Goal: Task Accomplishment & Management: Manage account settings

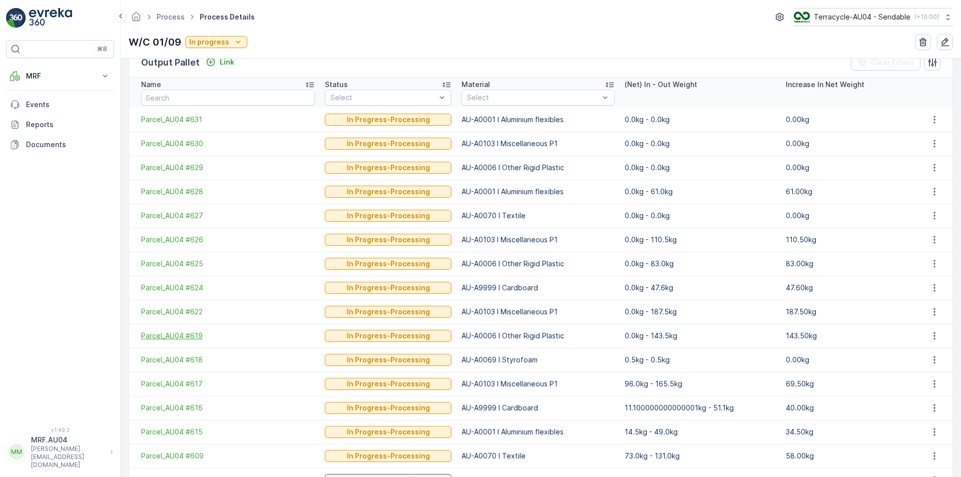
scroll to position [200, 0]
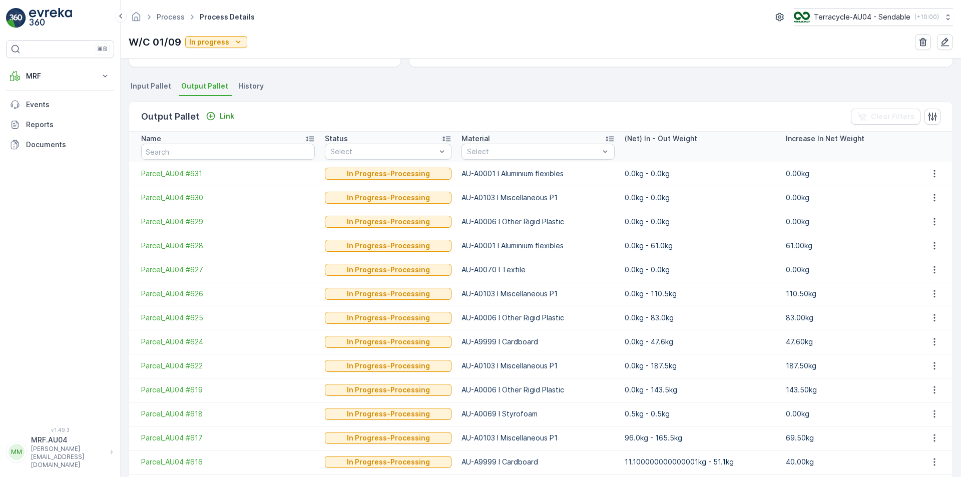
click at [214, 86] on span "Output Pallet" at bounding box center [204, 86] width 47 height 10
click at [166, 22] on span "Process" at bounding box center [171, 17] width 32 height 10
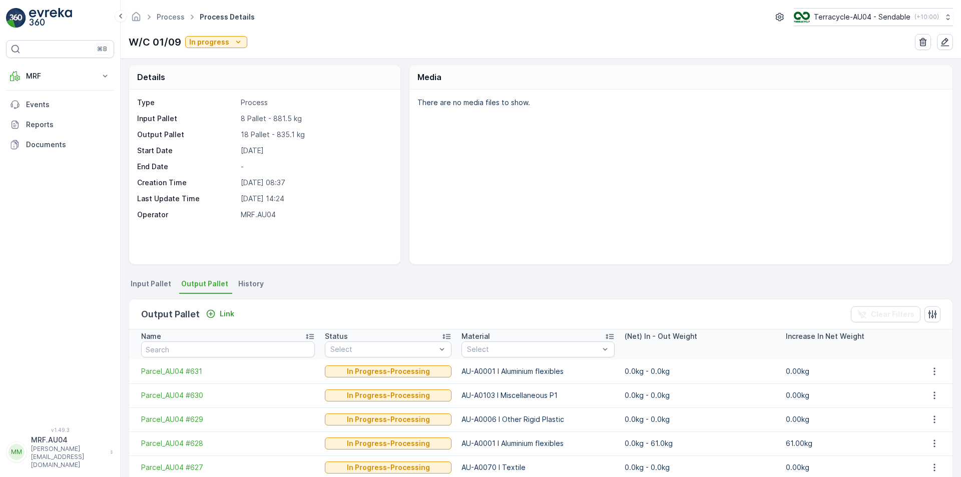
scroll to position [0, 0]
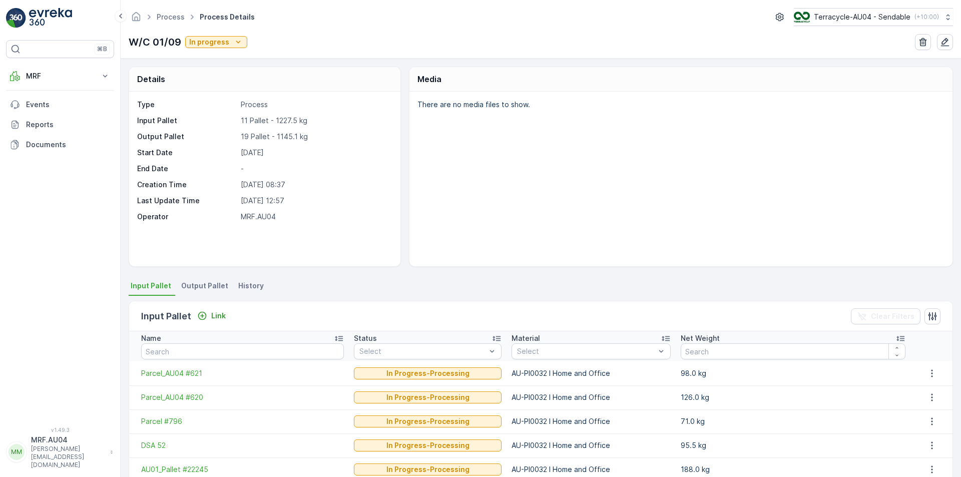
click at [349, 269] on div "Details Type Process Input Pallet 11 Pallet - 1227.5 kg Output Pallet 19 Pallet…" at bounding box center [541, 268] width 840 height 418
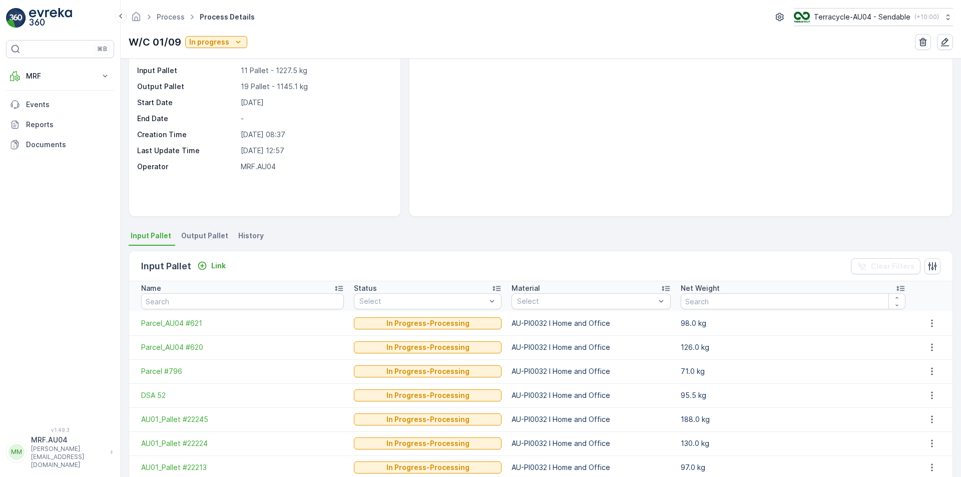
scroll to position [150, 0]
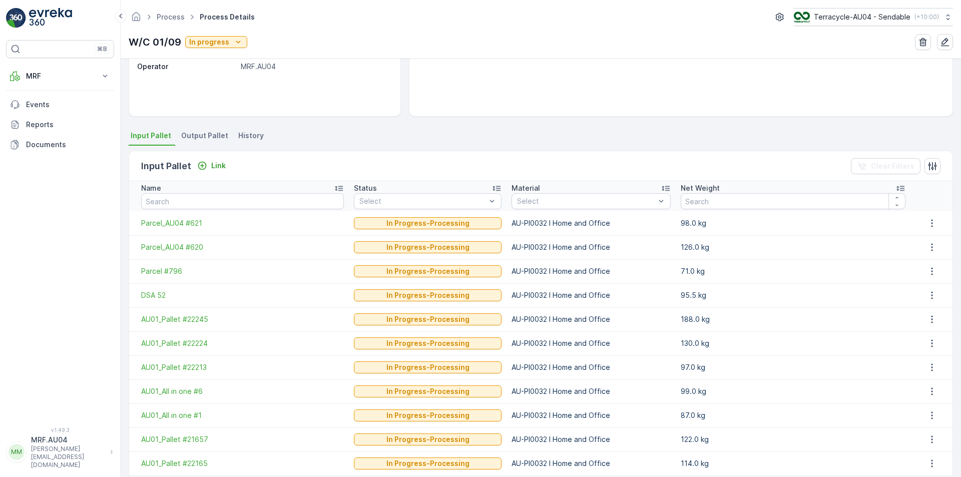
click at [193, 142] on li "Output Pallet" at bounding box center [205, 137] width 53 height 17
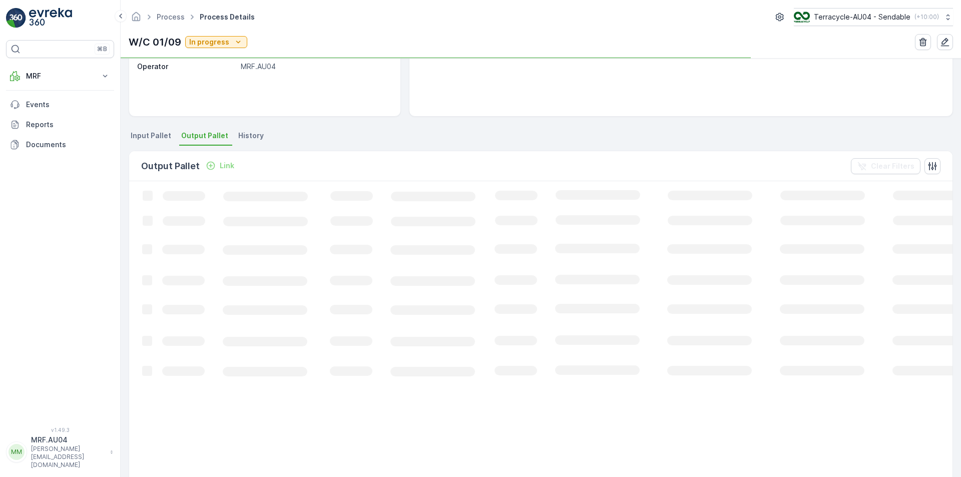
click at [193, 135] on span "Output Pallet" at bounding box center [204, 136] width 47 height 10
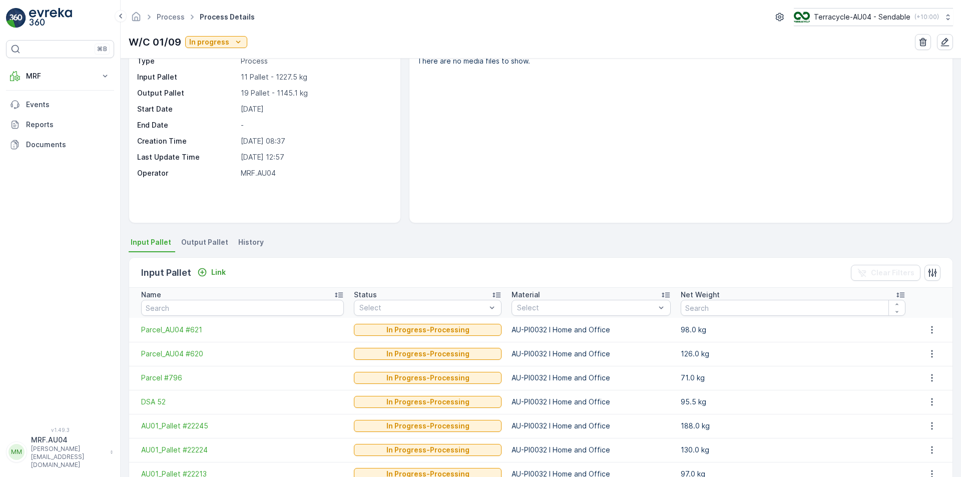
scroll to position [100, 0]
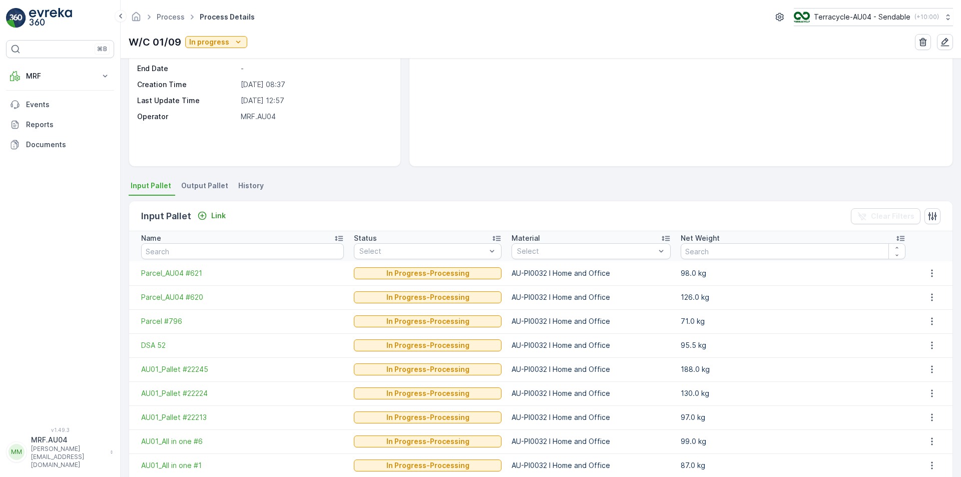
click at [204, 172] on div "Details Type Process Input Pallet 11 Pallet - 1227.5 kg Output Pallet 19 Pallet…" at bounding box center [541, 268] width 840 height 418
click at [203, 192] on li "Output Pallet" at bounding box center [205, 187] width 53 height 17
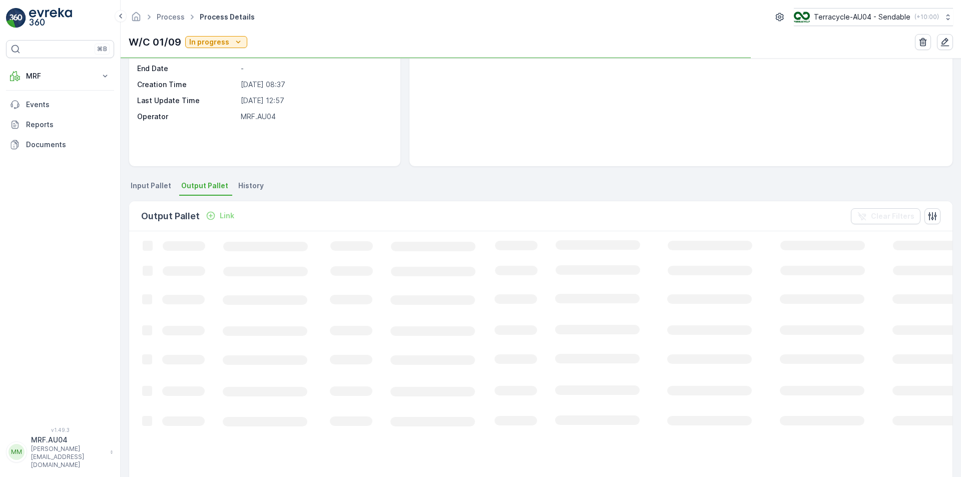
scroll to position [100, 0]
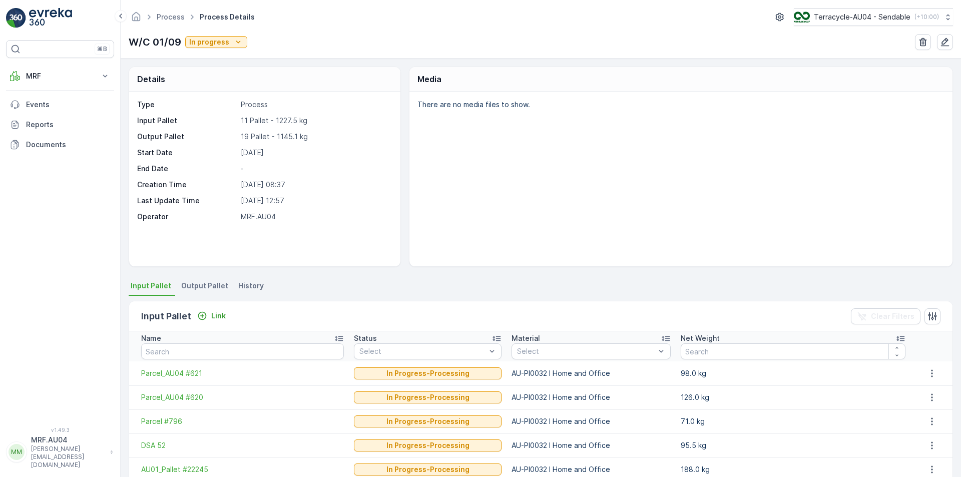
click at [200, 285] on span "Output Pallet" at bounding box center [204, 286] width 47 height 10
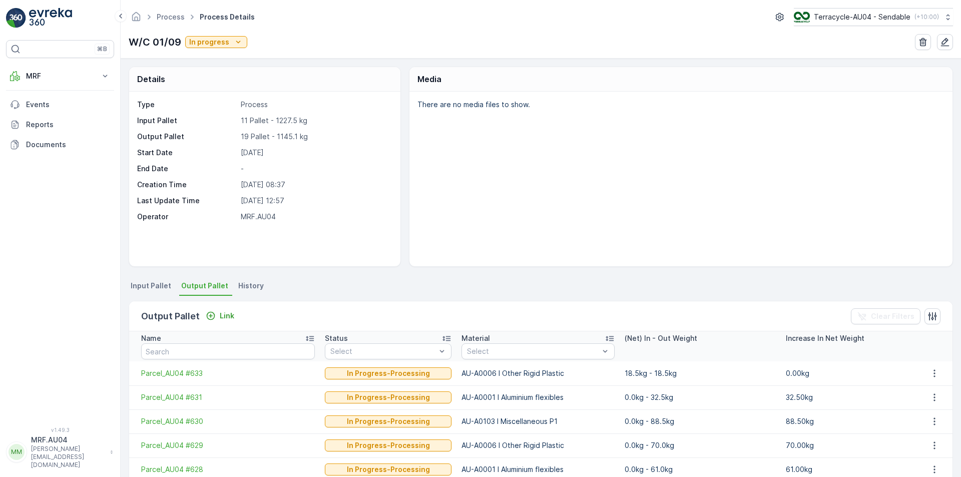
scroll to position [150, 0]
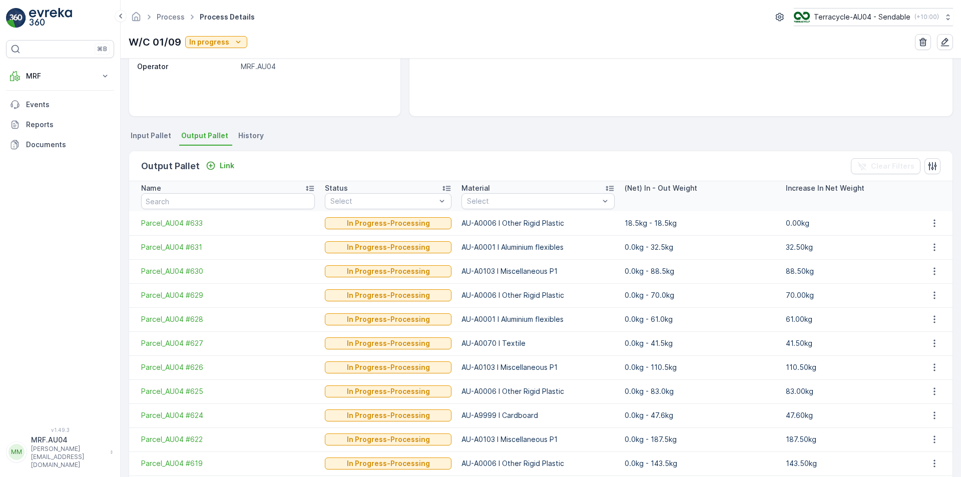
click at [647, 224] on td "18.5kg - 18.5kg" at bounding box center [699, 223] width 161 height 24
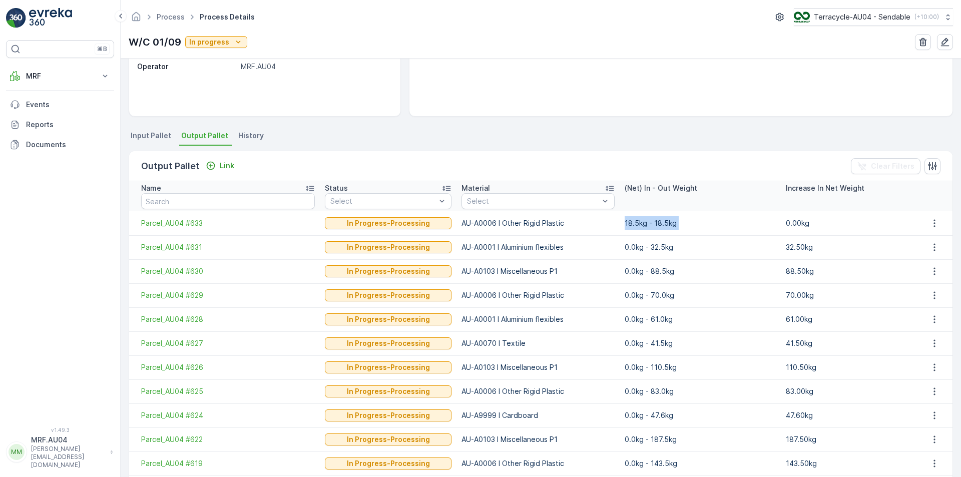
click at [647, 227] on td "18.5kg - 18.5kg" at bounding box center [699, 223] width 161 height 24
click at [185, 224] on span "Parcel_AU04 #633" at bounding box center [228, 223] width 174 height 10
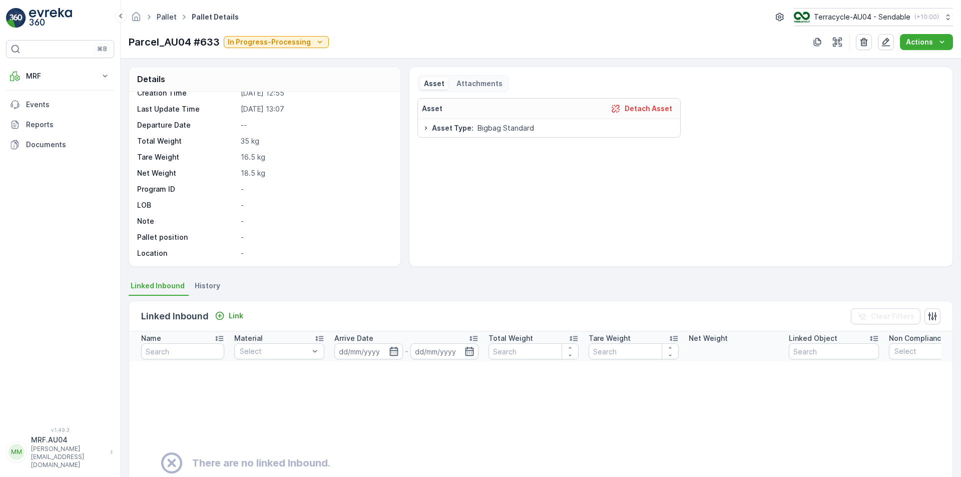
click at [174, 18] on link "Pallet" at bounding box center [167, 17] width 20 height 9
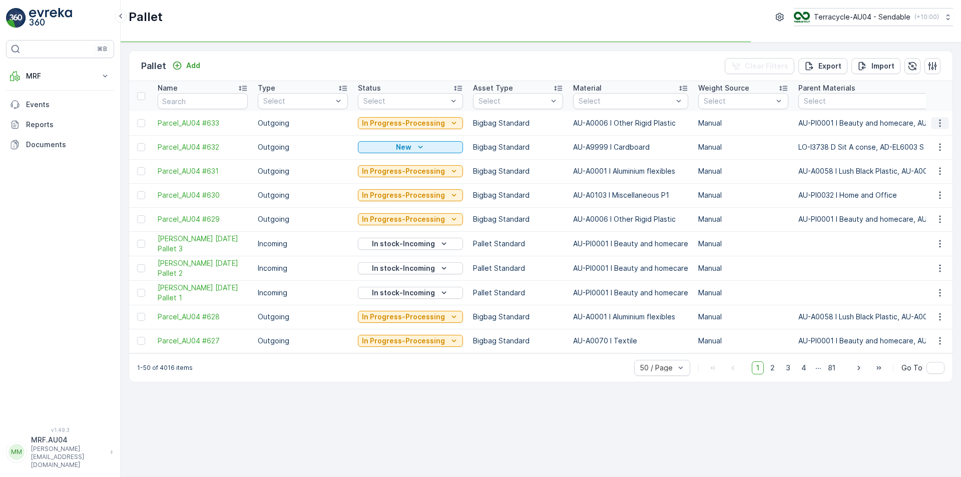
click at [938, 122] on icon "button" at bounding box center [940, 123] width 10 height 10
click at [921, 153] on span "Edit Pallet" at bounding box center [916, 152] width 34 height 10
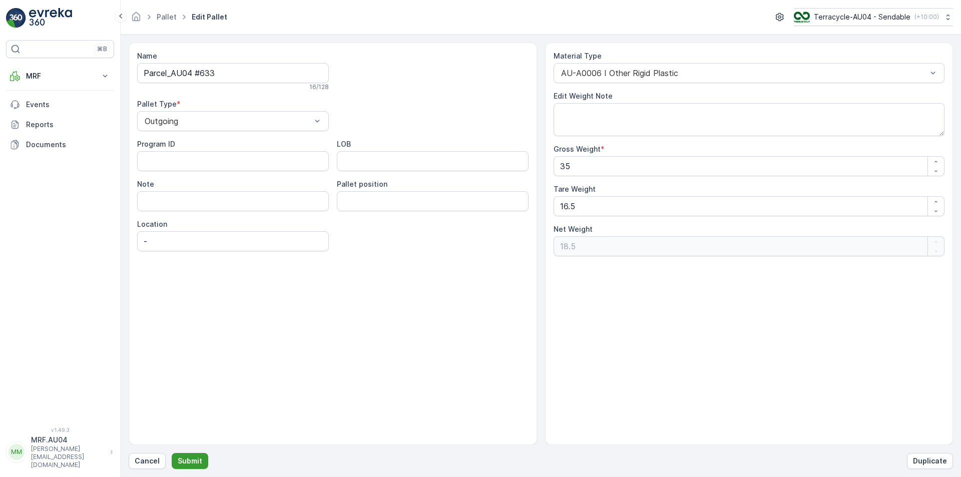
click at [189, 464] on p "Submit" at bounding box center [190, 461] width 25 height 10
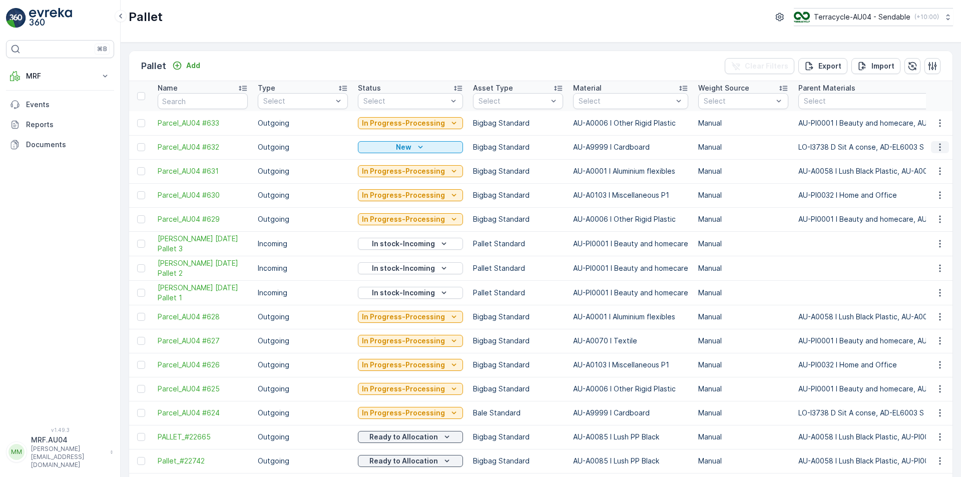
click at [938, 144] on icon "button" at bounding box center [940, 147] width 10 height 10
click at [920, 175] on span "Edit Pallet" at bounding box center [916, 176] width 34 height 10
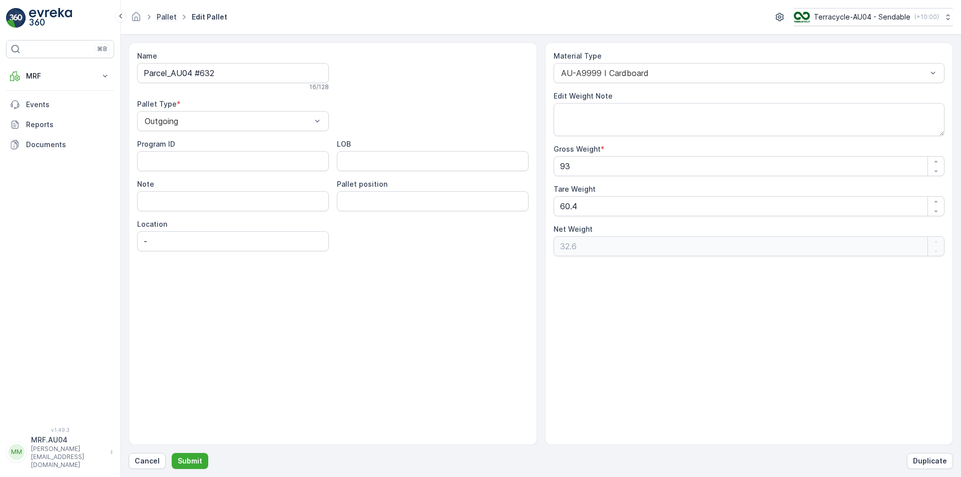
click at [158, 16] on link "Pallet" at bounding box center [167, 17] width 20 height 9
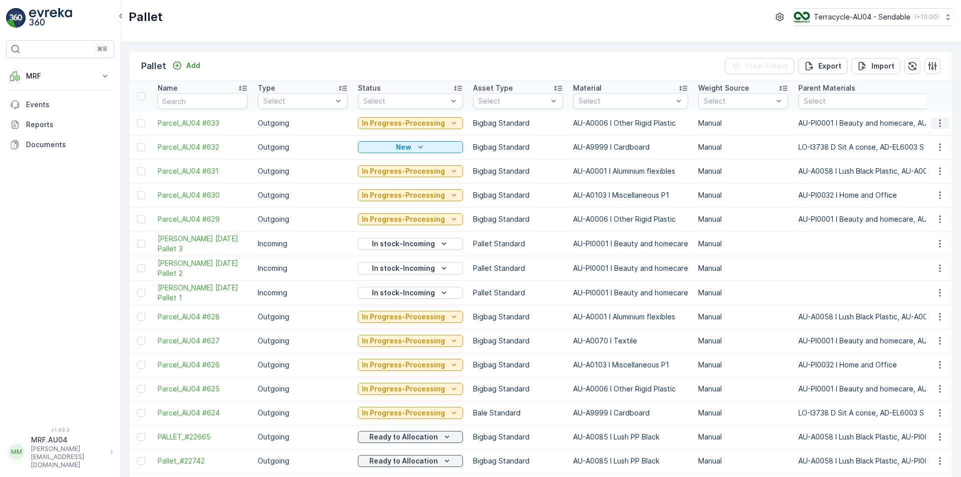
click at [935, 122] on icon "button" at bounding box center [940, 123] width 10 height 10
click at [925, 211] on span "Delete Pallet" at bounding box center [921, 213] width 44 height 10
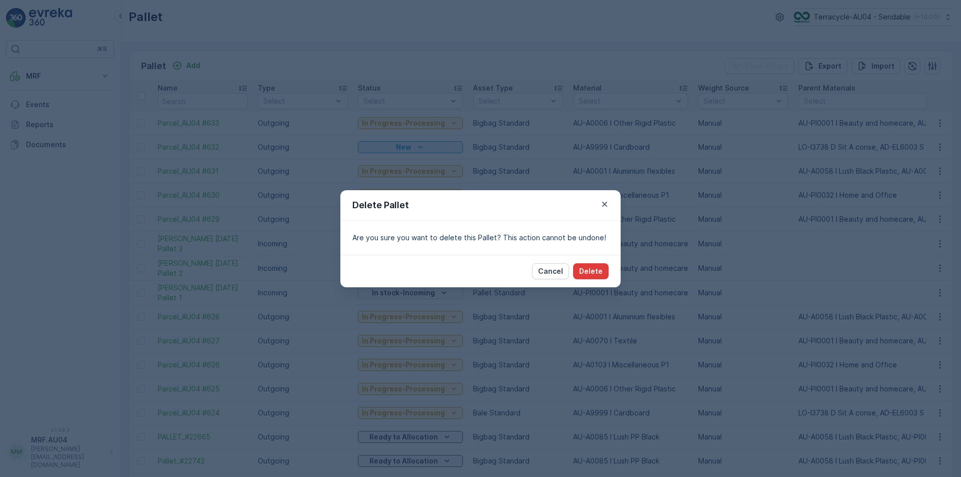
click at [593, 269] on p "Delete" at bounding box center [591, 271] width 24 height 10
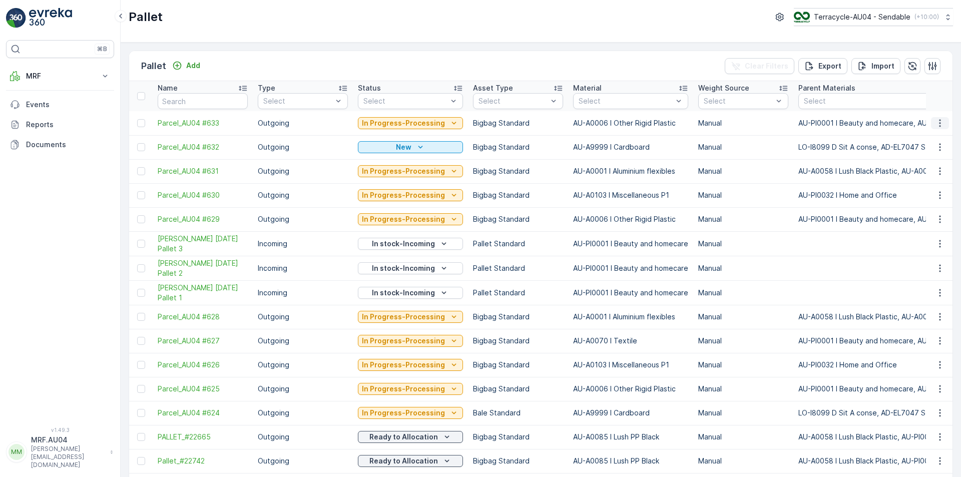
click at [940, 123] on icon "button" at bounding box center [940, 123] width 10 height 10
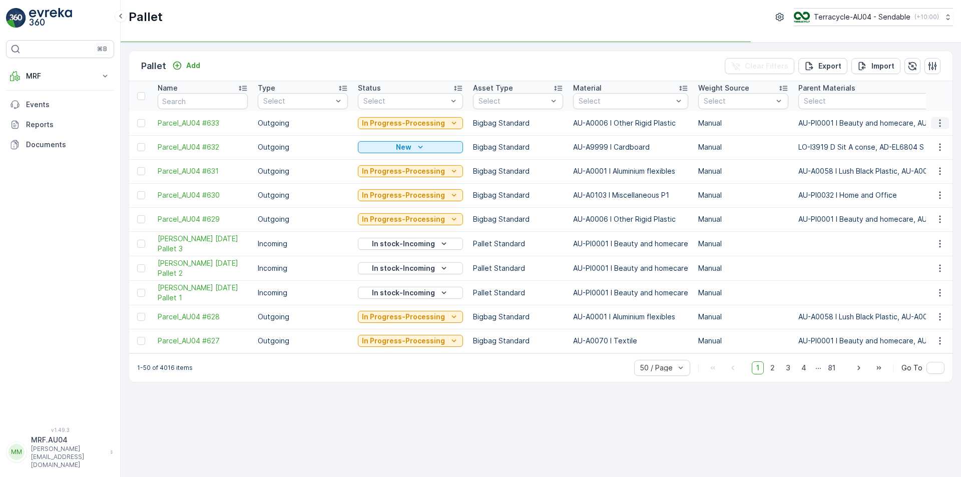
click at [936, 126] on icon "button" at bounding box center [940, 123] width 10 height 10
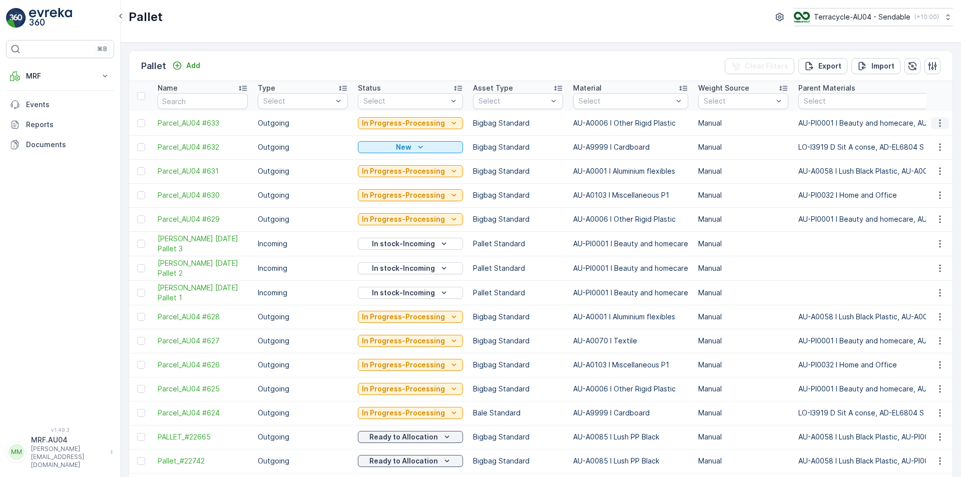
click at [940, 121] on icon "button" at bounding box center [940, 123] width 10 height 10
click at [932, 210] on span "Delete Pallet" at bounding box center [921, 213] width 44 height 10
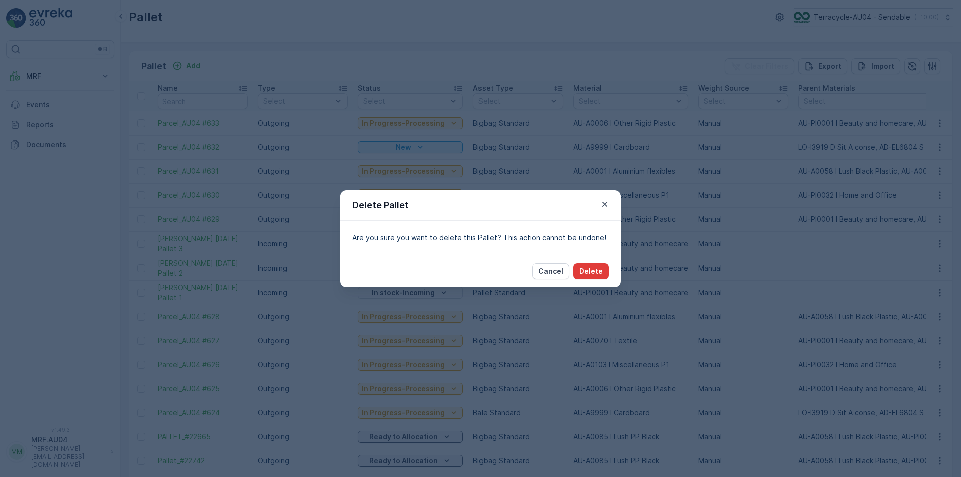
click at [593, 270] on p "Delete" at bounding box center [591, 271] width 24 height 10
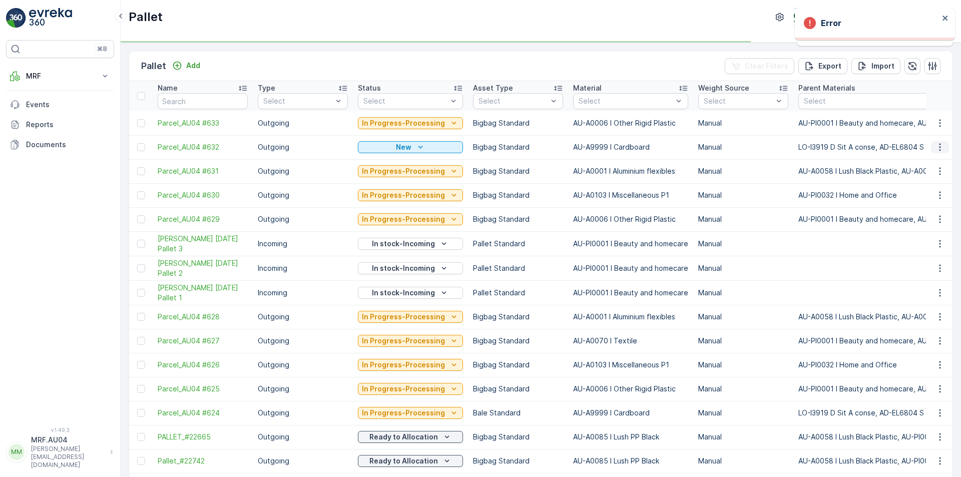
click at [935, 148] on icon "button" at bounding box center [940, 147] width 10 height 10
click at [914, 238] on span "Delete Pallet" at bounding box center [921, 237] width 44 height 10
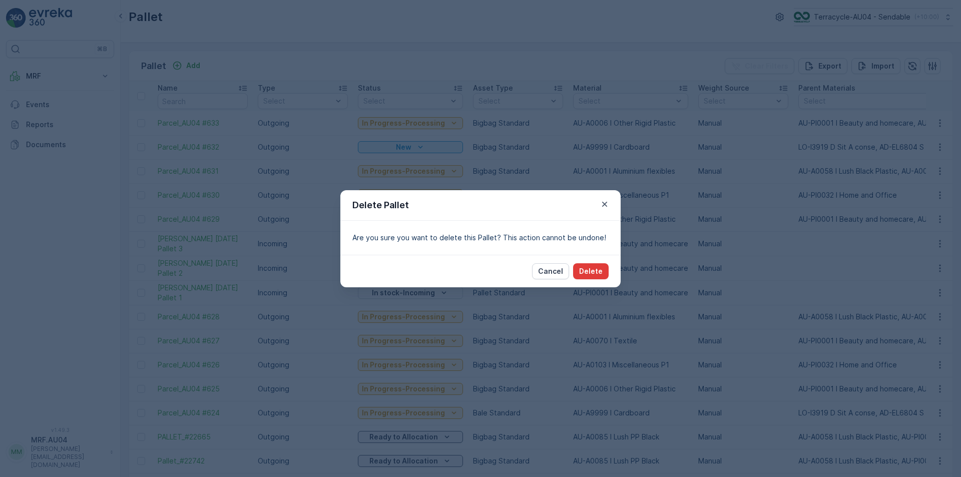
click at [599, 269] on p "Delete" at bounding box center [591, 271] width 24 height 10
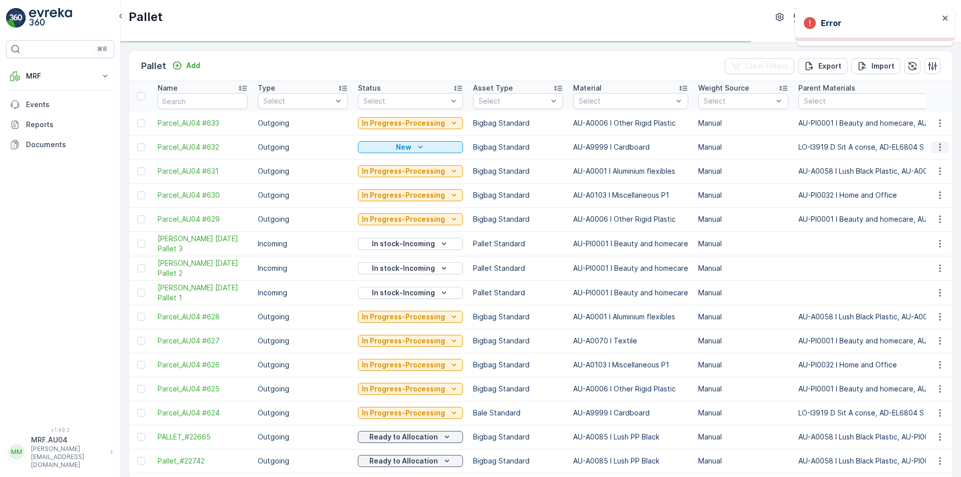
click at [935, 145] on icon "button" at bounding box center [940, 147] width 10 height 10
click at [919, 175] on span "Edit Pallet" at bounding box center [916, 176] width 34 height 10
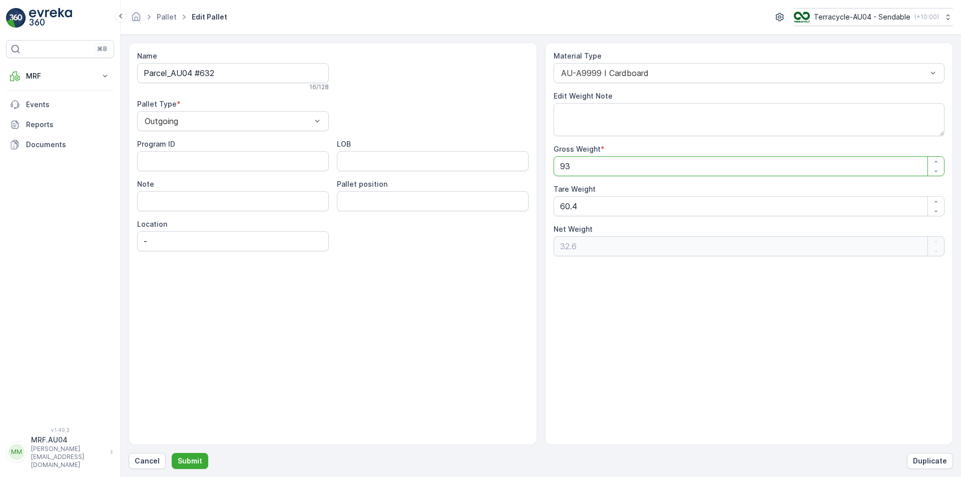
drag, startPoint x: 638, startPoint y: 166, endPoint x: 374, endPoint y: 166, distance: 264.2
click at [375, 166] on div "Name Parcel_AU04 #632 16 / 128 Pallet Type * Outgoing Program ID LOB Note Palle…" at bounding box center [541, 244] width 824 height 402
type Weight "6"
type Weight "-54.4"
type Weight "60"
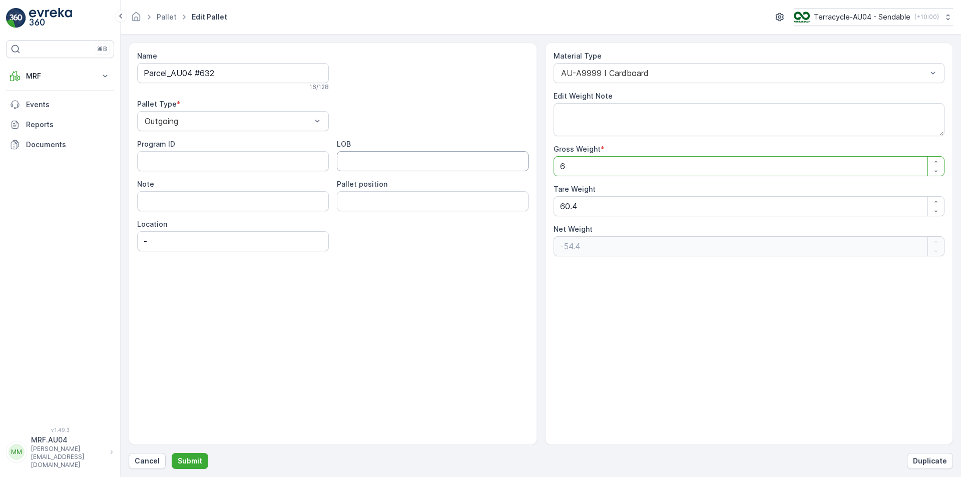
type Weight "-0.4"
type Weight "60.4"
type Weight "0"
type Weight "60.4"
click at [308, 338] on div "Name Parcel_AU04 #632 16 / 128 Pallet Type * Outgoing Program ID LOB Note Palle…" at bounding box center [333, 244] width 408 height 402
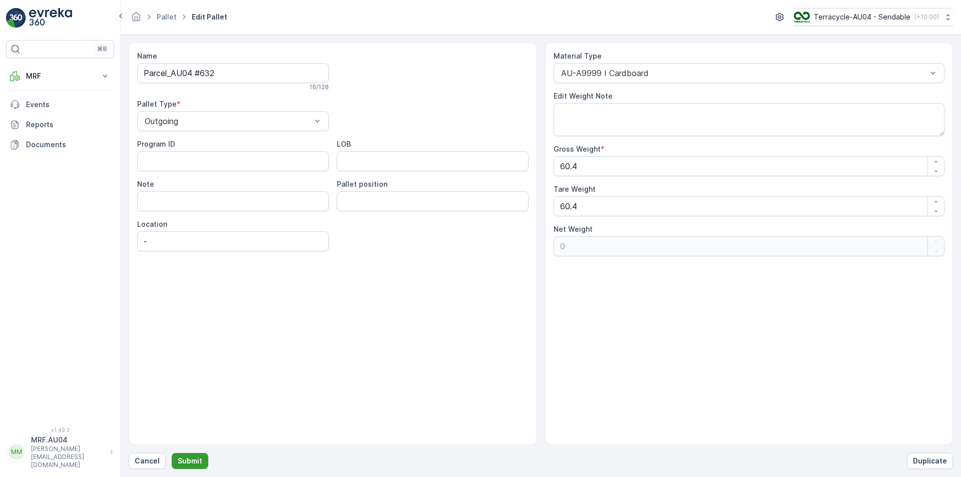
click at [192, 459] on p "Submit" at bounding box center [190, 461] width 25 height 10
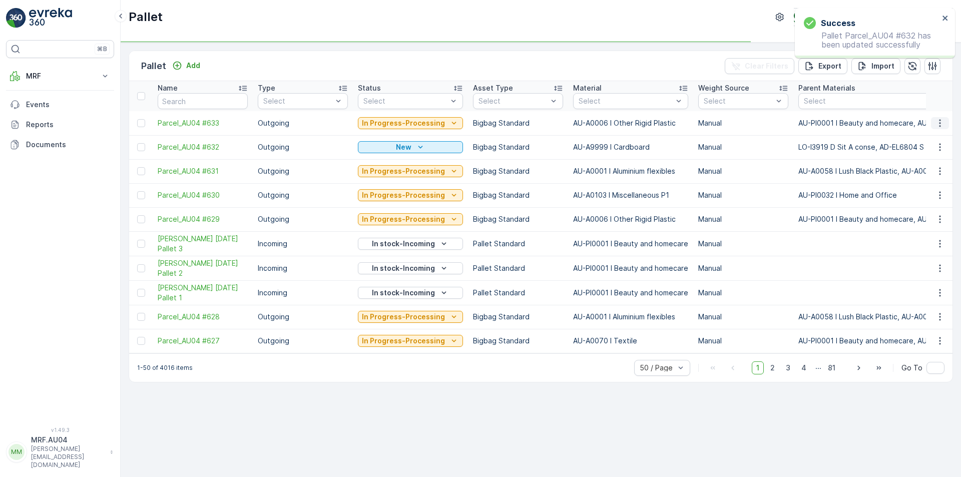
click at [937, 123] on icon "button" at bounding box center [940, 123] width 10 height 10
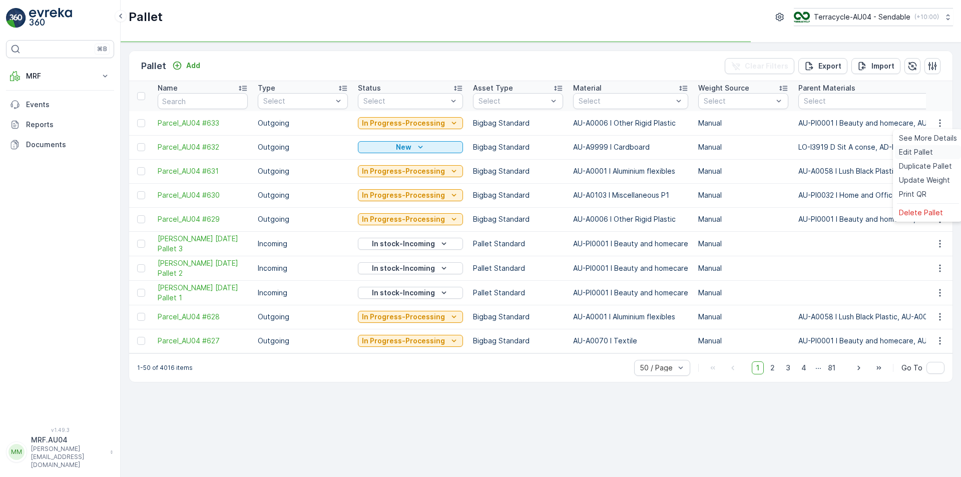
click at [936, 154] on div "Edit Pallet" at bounding box center [928, 152] width 66 height 14
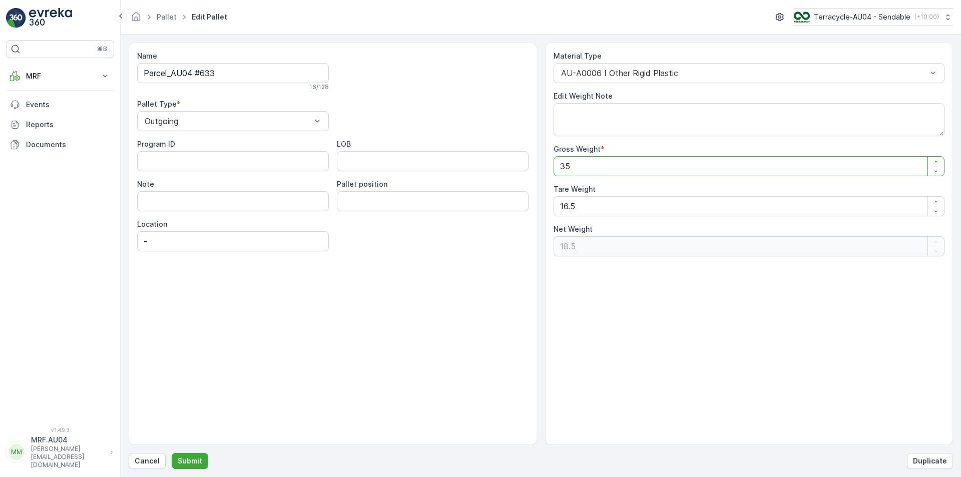
drag, startPoint x: 605, startPoint y: 166, endPoint x: 255, endPoint y: 166, distance: 350.2
click at [255, 166] on div "Name Parcel_AU04 #633 16 / 128 Pallet Type * Outgoing Program ID LOB Note Palle…" at bounding box center [541, 244] width 824 height 402
type Weight "1"
type Weight "-15.5"
type Weight "16"
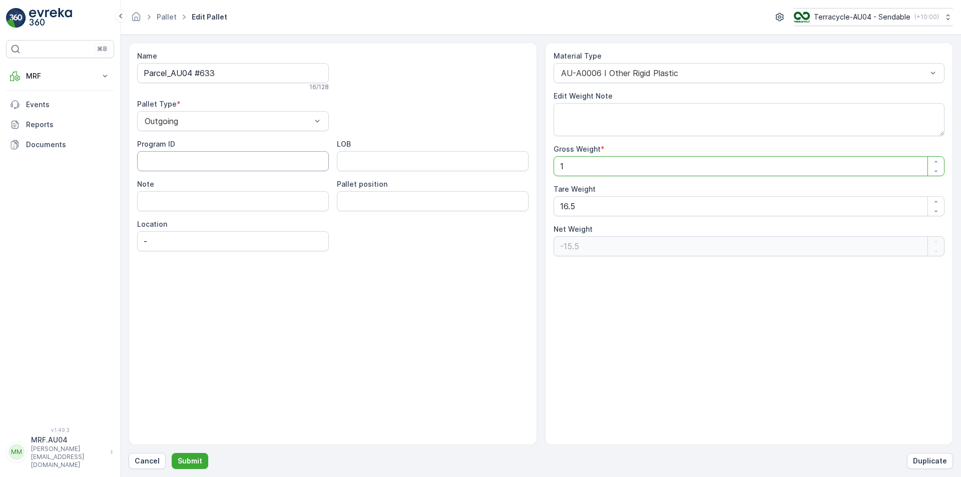
type Weight "-0.5"
type Weight "16.5"
type Weight "0"
type Weight "16.5"
click at [378, 314] on div "Name Parcel_AU04 #633 16 / 128 Pallet Type * Outgoing Program ID LOB Note Palle…" at bounding box center [333, 244] width 408 height 402
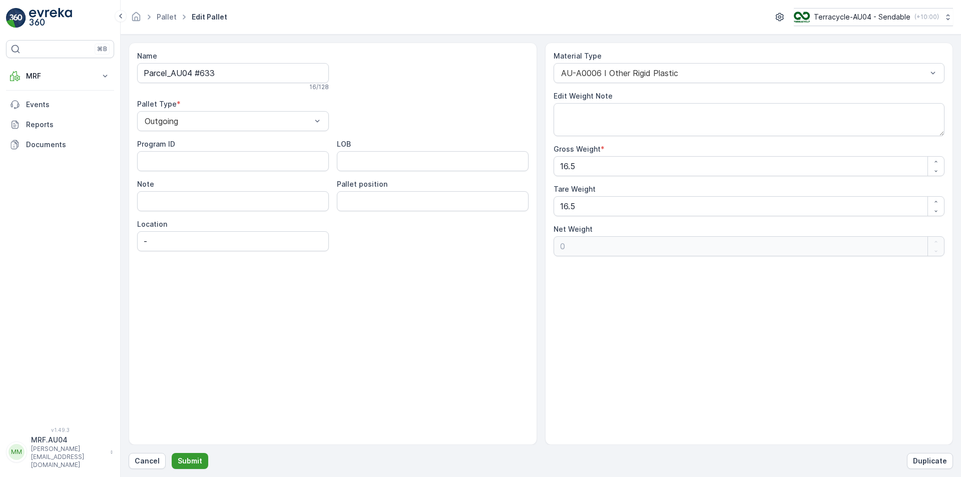
click at [178, 461] on p "Submit" at bounding box center [190, 461] width 25 height 10
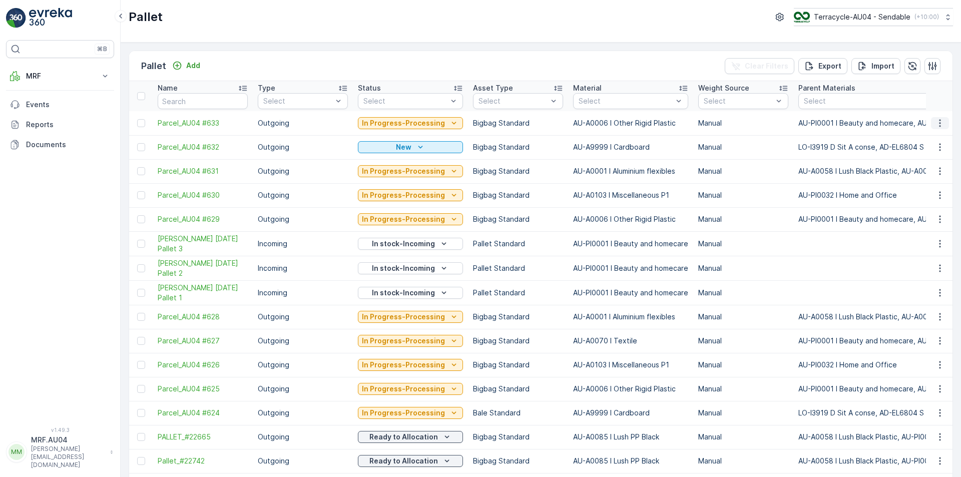
click at [935, 126] on icon "button" at bounding box center [940, 123] width 10 height 10
click at [921, 193] on span "Print QR" at bounding box center [913, 194] width 28 height 10
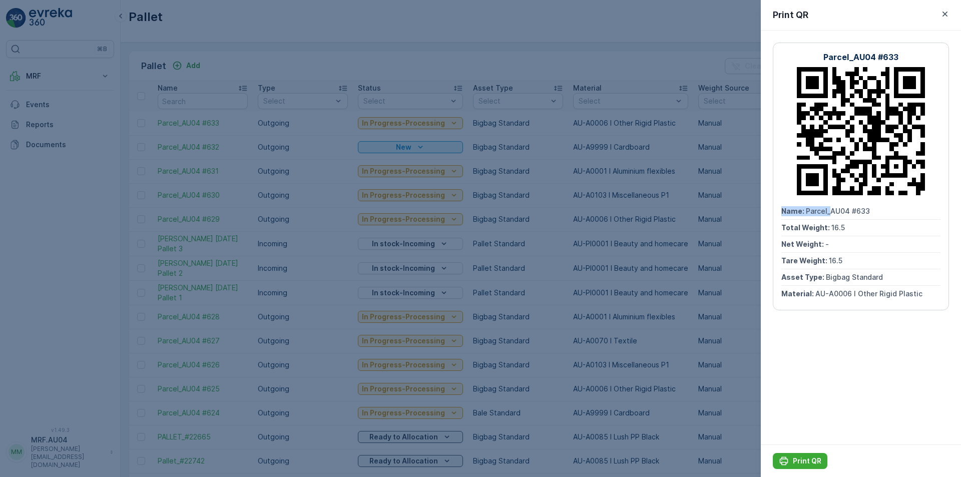
drag, startPoint x: 830, startPoint y: 200, endPoint x: 756, endPoint y: 230, distance: 79.9
click at [755, 223] on div "Pallet Terracycle-AU04 - Sendable ( +10:00 ) Pallet Add Clear Filters Export Im…" at bounding box center [541, 238] width 840 height 477
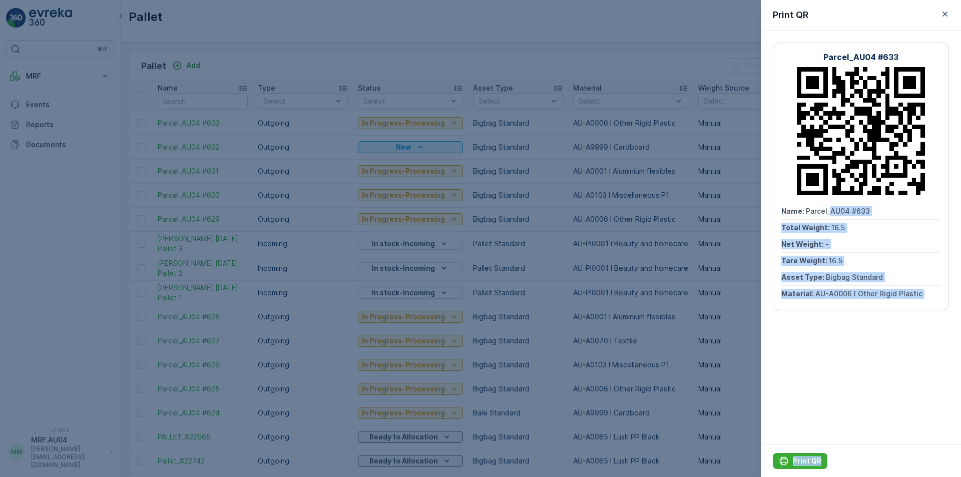
click at [839, 221] on div "Total Weight : 16.5" at bounding box center [860, 228] width 159 height 17
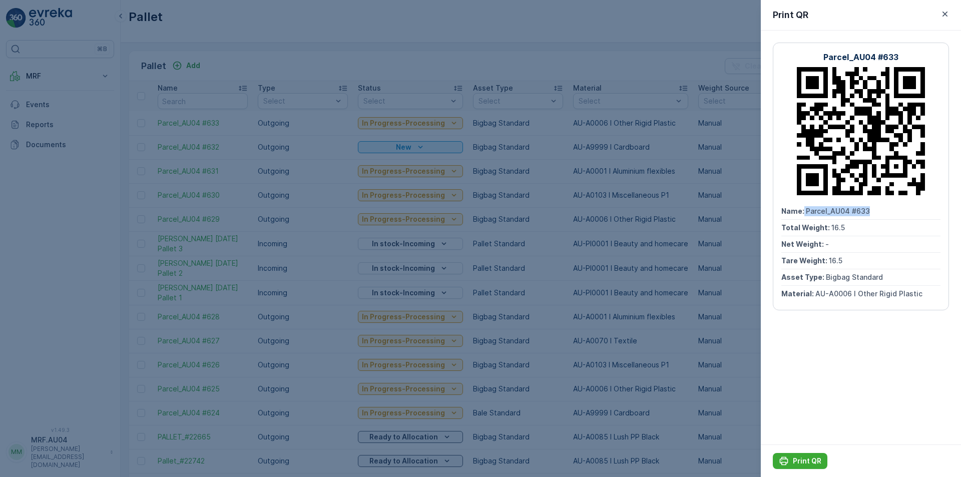
drag, startPoint x: 804, startPoint y: 213, endPoint x: 894, endPoint y: 202, distance: 91.3
click at [894, 202] on div "Parcel_AU04 #633 Name : Parcel_AU04 #633 Total Weight : 16.5 Net Weight : - Tar…" at bounding box center [861, 177] width 176 height 268
copy div "Parcel_AU04 #633"
click at [512, 118] on div at bounding box center [480, 238] width 961 height 477
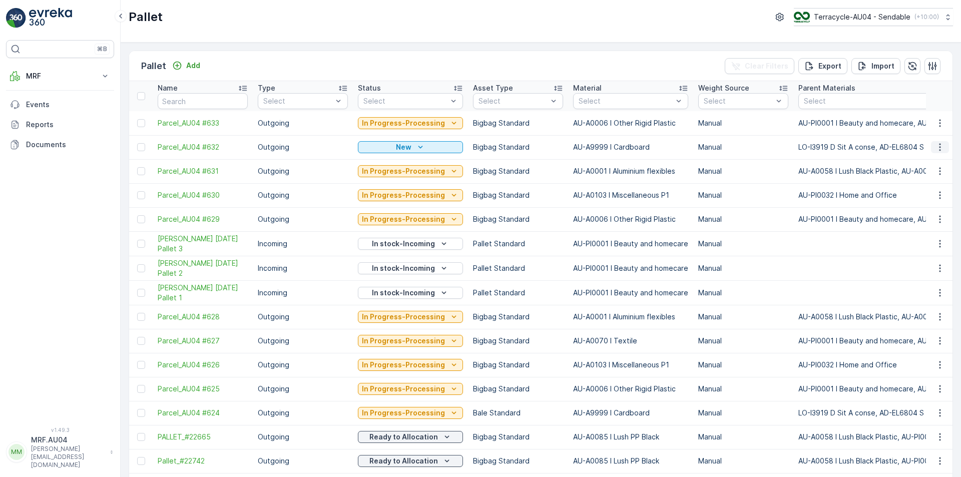
click at [939, 150] on icon "button" at bounding box center [940, 147] width 10 height 10
click at [914, 214] on span "Print QR" at bounding box center [913, 218] width 28 height 10
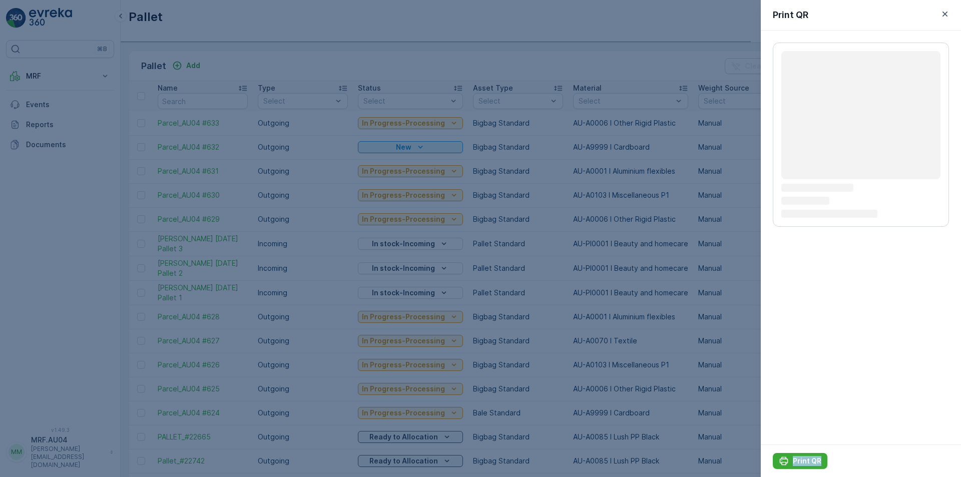
drag, startPoint x: 862, startPoint y: 232, endPoint x: 766, endPoint y: 248, distance: 97.9
click at [756, 253] on div "Pallet Terracycle-AU04 - Sendable ( +10:00 ) Pallet Add Clear Filters Export Im…" at bounding box center [541, 238] width 840 height 477
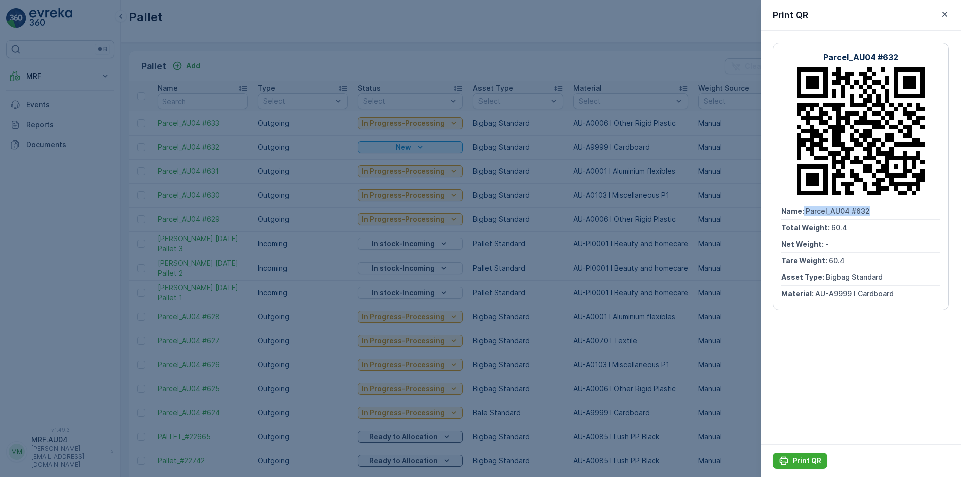
drag, startPoint x: 803, startPoint y: 212, endPoint x: 909, endPoint y: 212, distance: 106.1
click at [909, 212] on div "Name : Parcel_AU04 #632" at bounding box center [860, 211] width 159 height 17
copy div "Parcel_AU04 #632"
click at [630, 146] on div at bounding box center [480, 238] width 961 height 477
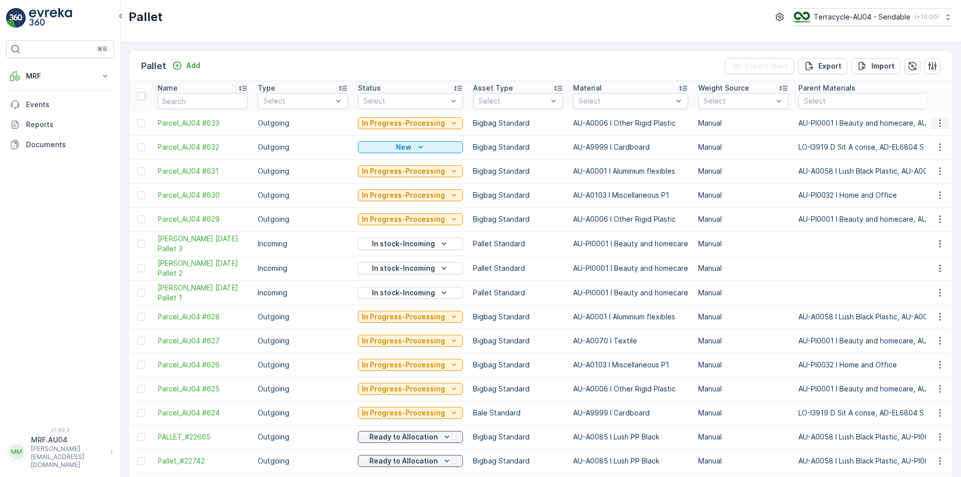
click at [937, 122] on icon "button" at bounding box center [940, 123] width 10 height 10
click at [921, 193] on span "Print QR" at bounding box center [913, 194] width 28 height 10
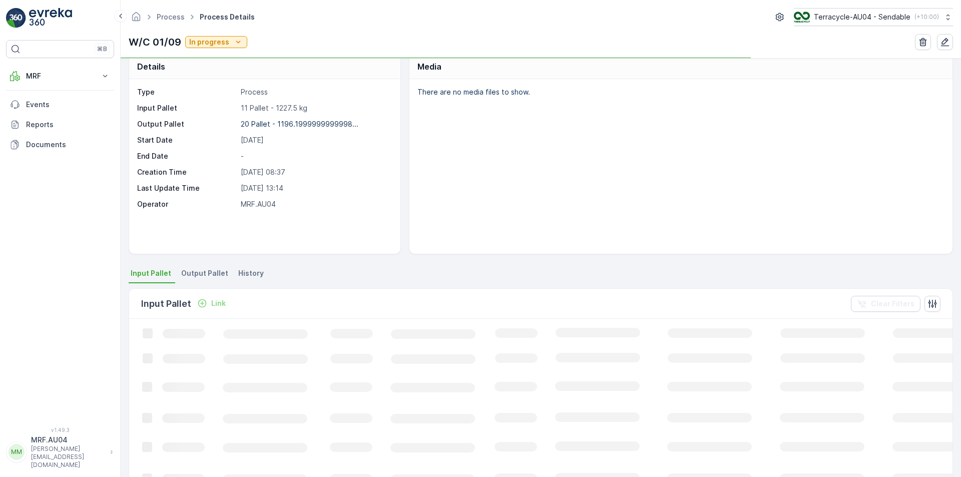
scroll to position [147, 0]
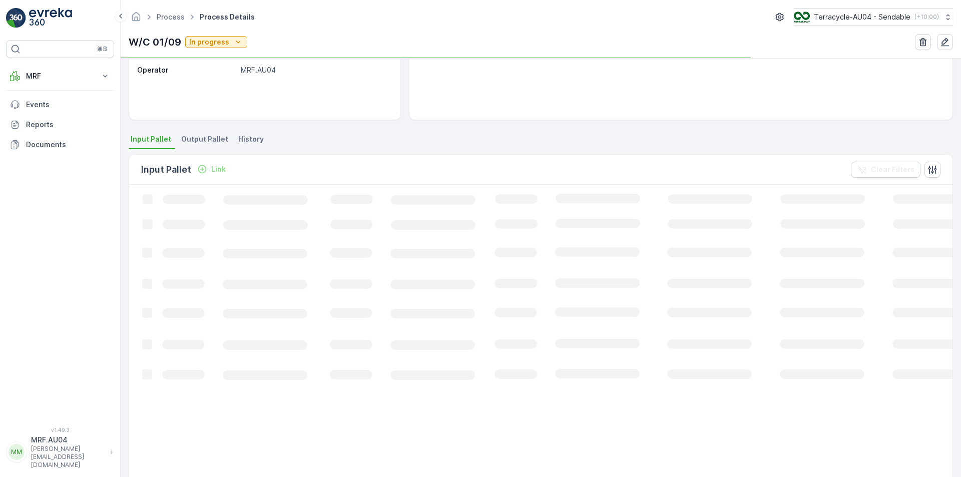
click at [202, 132] on div "Details Type Process Input Pallet 11 Pallet - 1227.5 kg Output Pallet 20 Pallet…" at bounding box center [541, 268] width 840 height 418
click at [205, 139] on span "Output Pallet" at bounding box center [204, 139] width 47 height 10
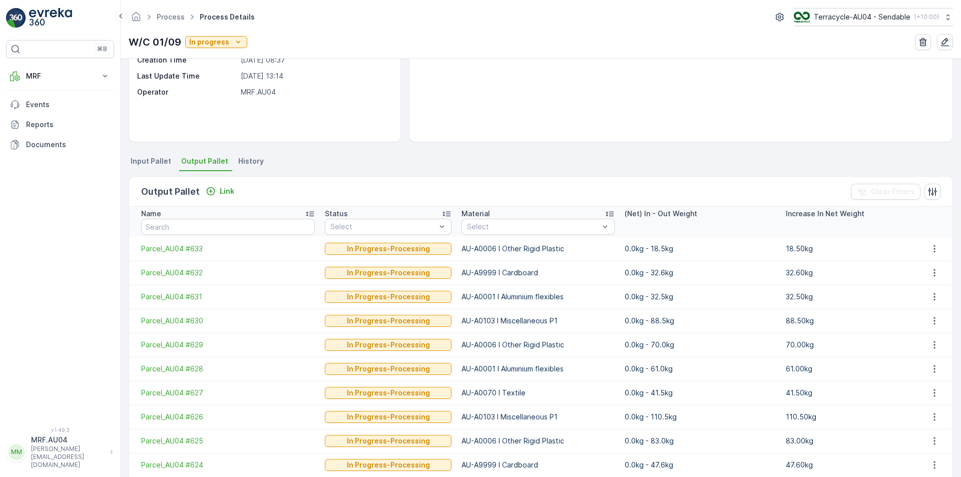
scroll to position [150, 0]
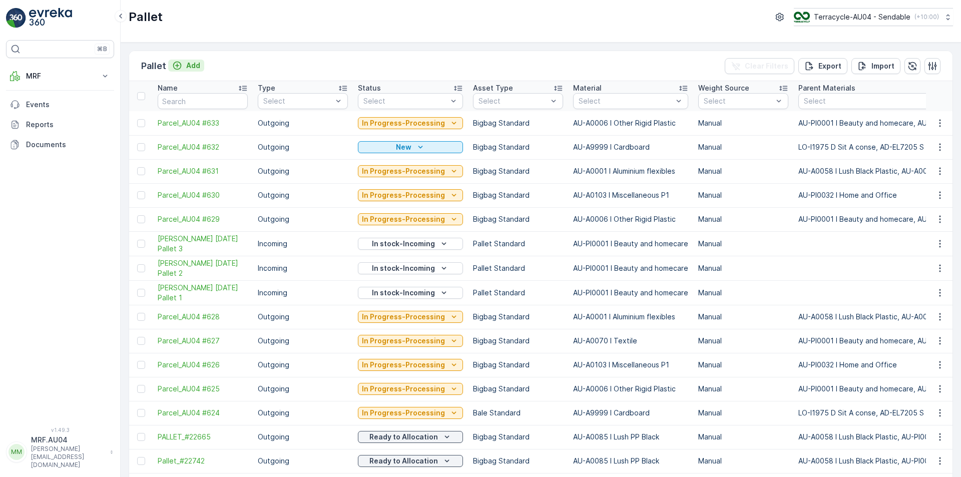
click at [187, 63] on p "Add" at bounding box center [193, 66] width 14 height 10
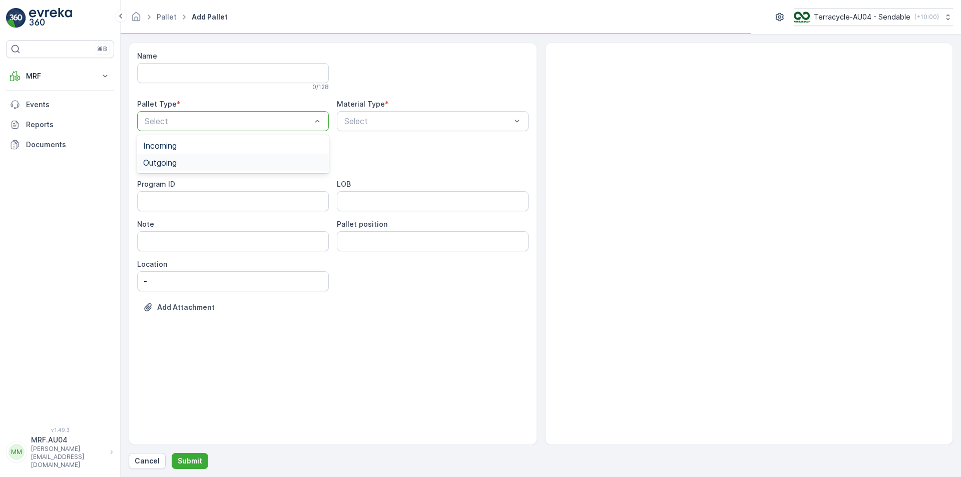
click at [235, 164] on div "Outgoing" at bounding box center [233, 162] width 180 height 9
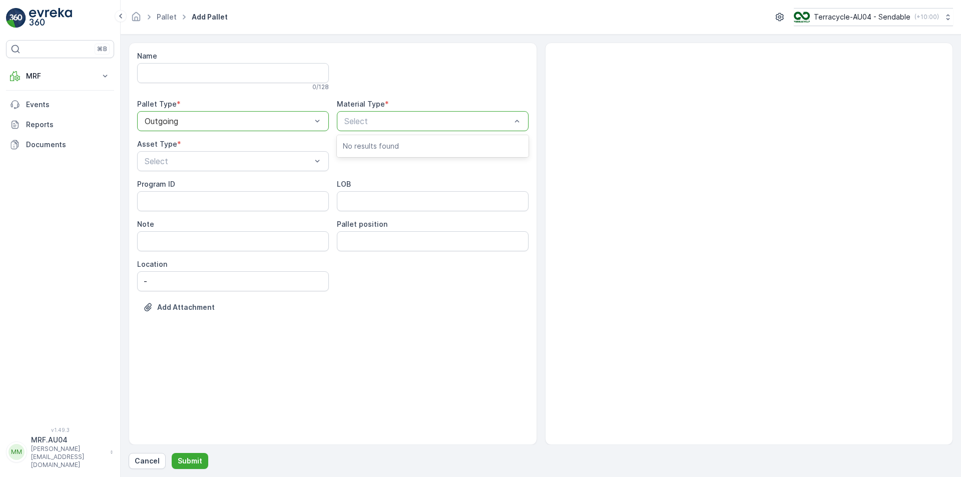
click at [405, 120] on div at bounding box center [427, 121] width 169 height 9
click at [226, 169] on div "Select" at bounding box center [233, 161] width 192 height 20
click at [226, 164] on div at bounding box center [228, 161] width 169 height 9
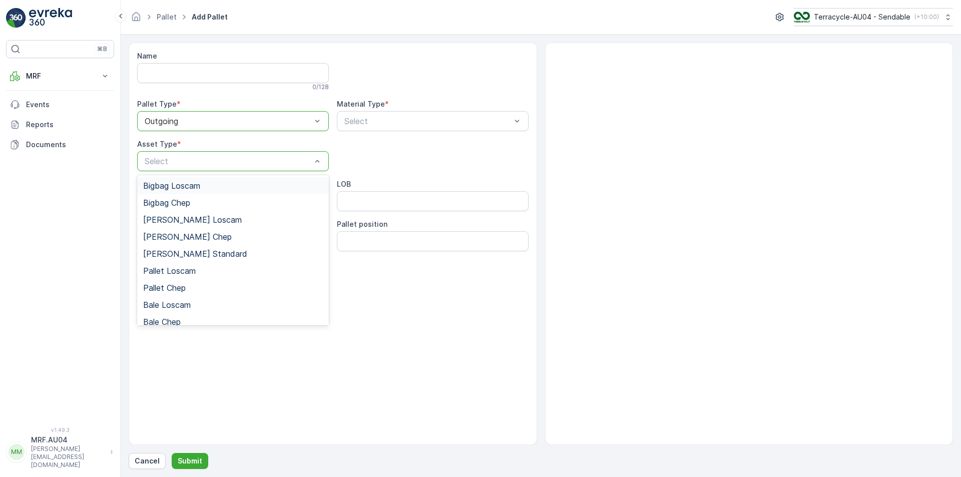
drag, startPoint x: 226, startPoint y: 164, endPoint x: 198, endPoint y: 152, distance: 30.7
click at [198, 152] on div "Select" at bounding box center [233, 161] width 192 height 20
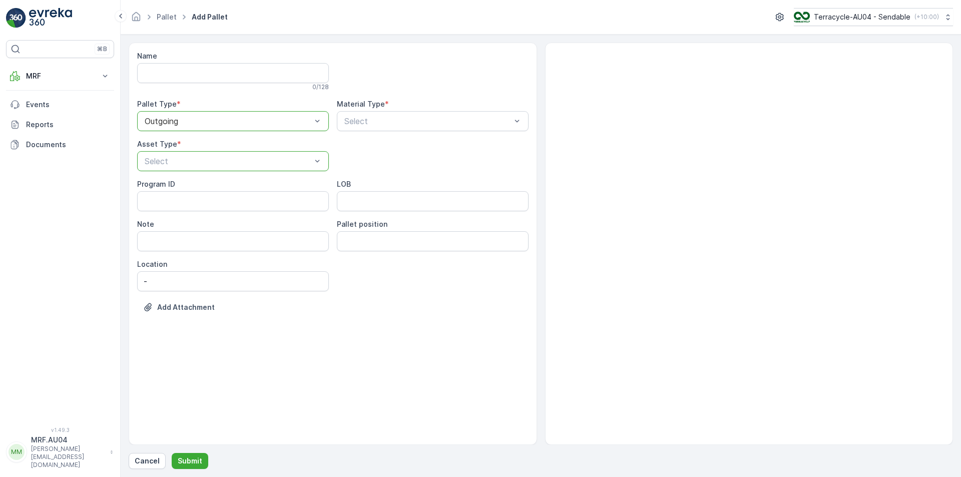
click at [200, 158] on div at bounding box center [228, 161] width 169 height 9
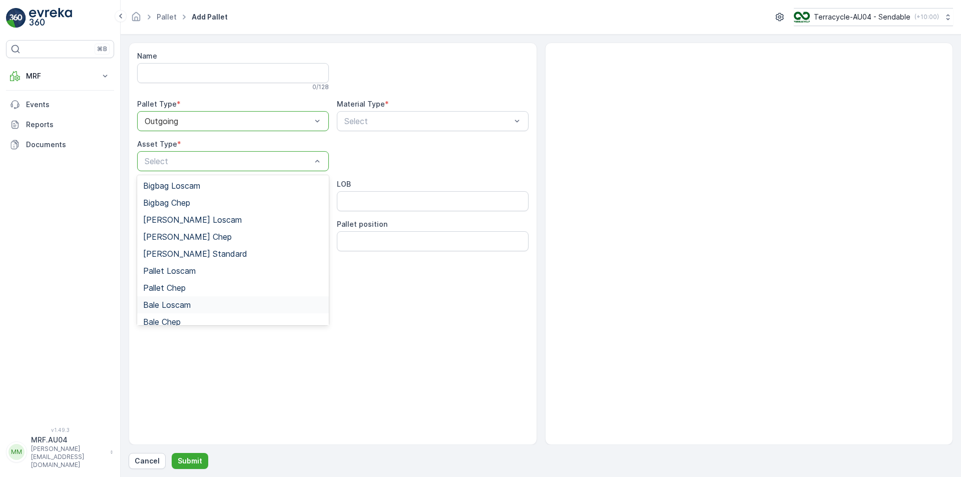
scroll to position [92, 0]
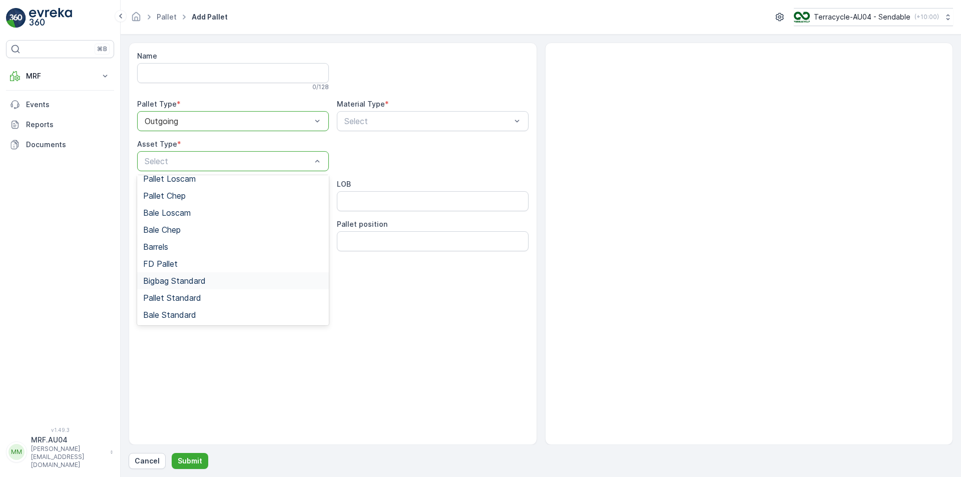
click at [206, 283] on span "Bigbag Standard" at bounding box center [174, 280] width 63 height 9
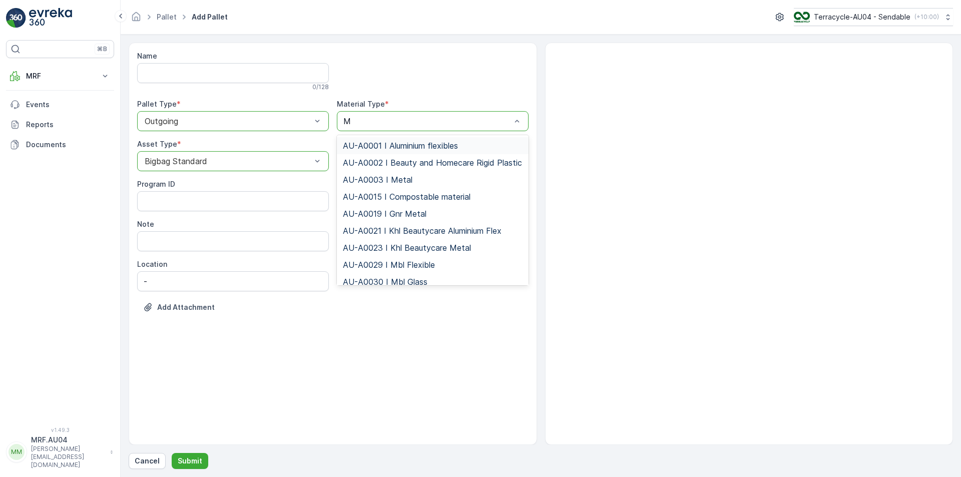
type input "MI"
click at [446, 227] on span "AU-A0103 I Miscellaneous P1" at bounding box center [398, 230] width 110 height 9
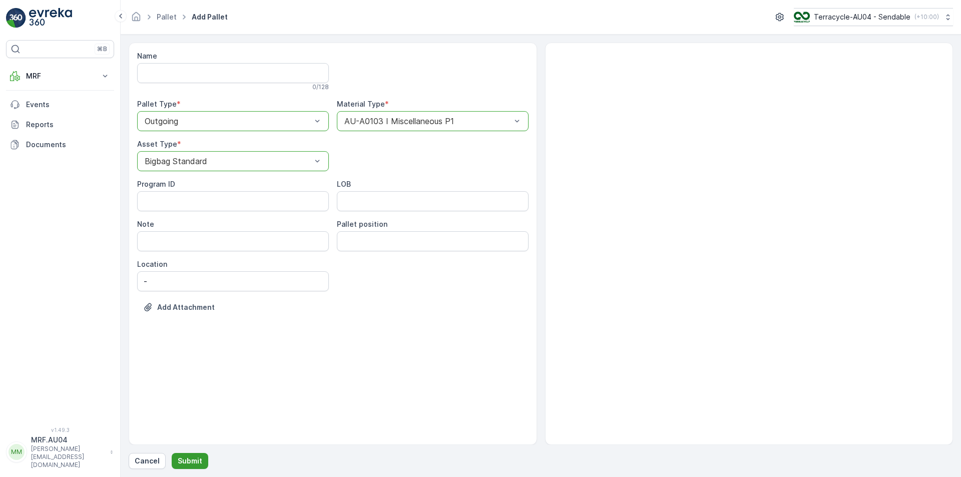
click at [181, 465] on p "Submit" at bounding box center [190, 461] width 25 height 10
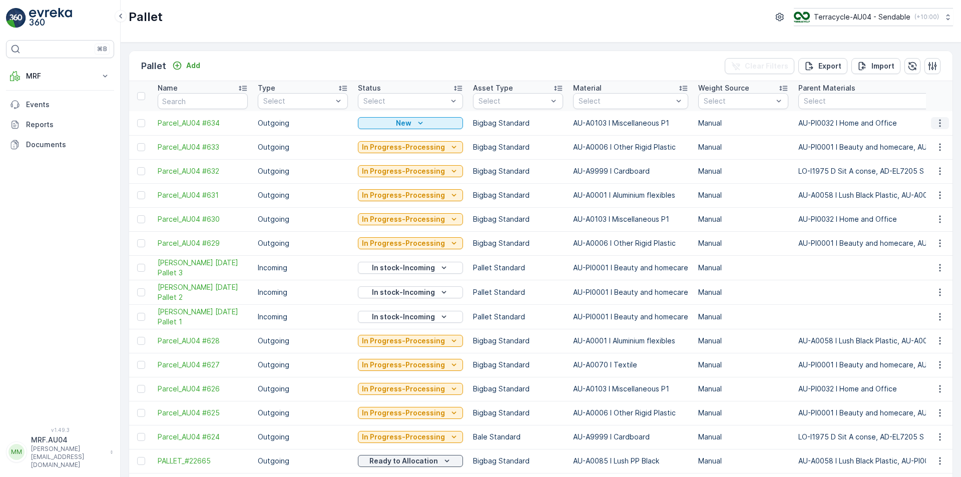
click at [940, 124] on icon "button" at bounding box center [940, 123] width 10 height 10
click at [928, 154] on span "Edit Pallet" at bounding box center [916, 152] width 34 height 10
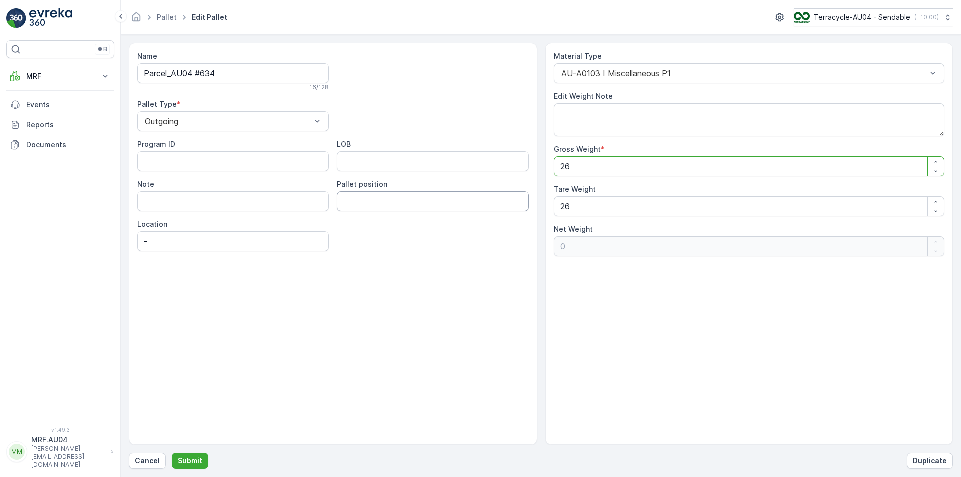
drag, startPoint x: 630, startPoint y: 164, endPoint x: 240, endPoint y: 232, distance: 396.1
click at [281, 220] on div "Name Parcel_AU04 #634 16 / 128 Pallet Type * Outgoing Program ID LOB Note Palle…" at bounding box center [541, 244] width 824 height 402
click at [622, 207] on Weight "26" at bounding box center [748, 206] width 391 height 20
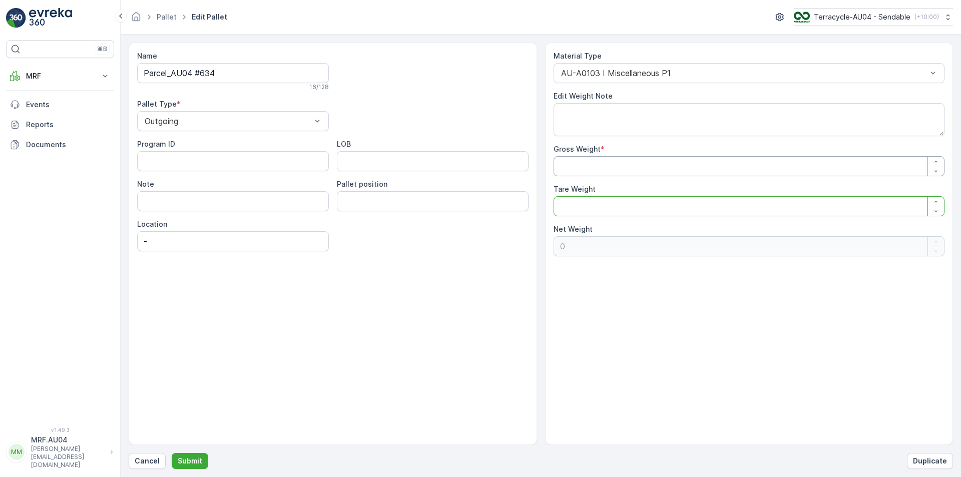
click at [622, 172] on Weight "Gross Weight" at bounding box center [748, 166] width 391 height 20
type Weight "18"
click at [603, 211] on Weight "Tare Weight" at bounding box center [748, 206] width 391 height 20
type Weight "1"
type Weight "17"
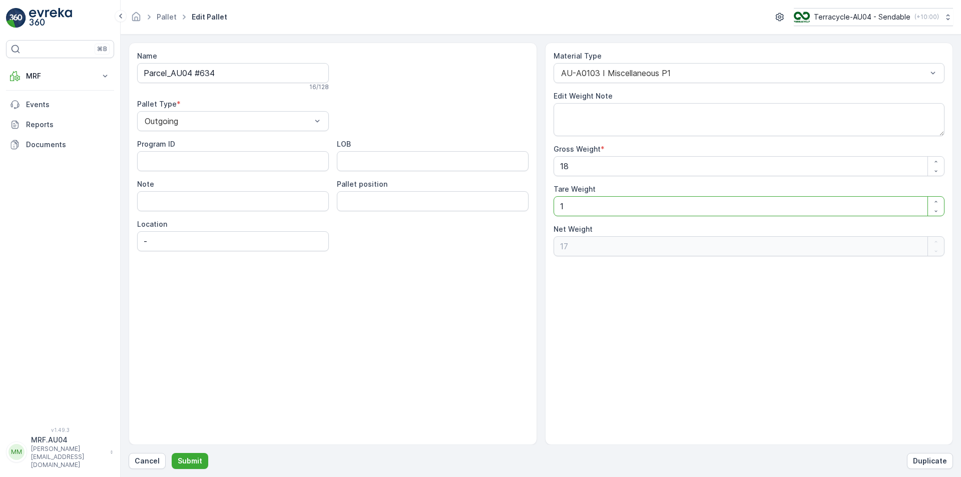
type Weight "18"
type Weight "0"
type Weight "18"
click at [374, 316] on div "Name Parcel_AU04 #634 16 / 128 Pallet Type * Outgoing Program ID LOB Note Palle…" at bounding box center [333, 244] width 408 height 402
click at [189, 459] on p "Submit" at bounding box center [190, 461] width 25 height 10
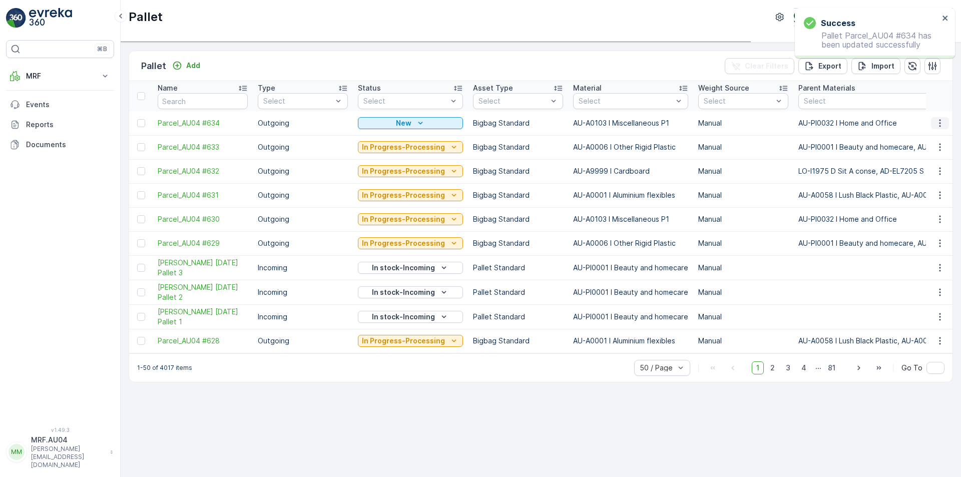
click at [939, 127] on icon "button" at bounding box center [940, 123] width 10 height 10
click at [928, 196] on div "Print QR" at bounding box center [928, 194] width 66 height 14
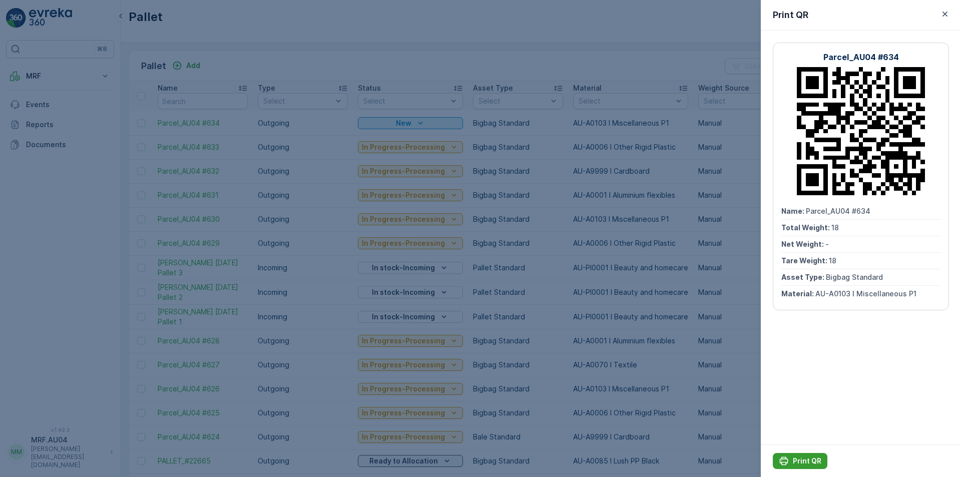
click at [805, 461] on p "Print QR" at bounding box center [807, 461] width 29 height 10
